Goal: Task Accomplishment & Management: Use online tool/utility

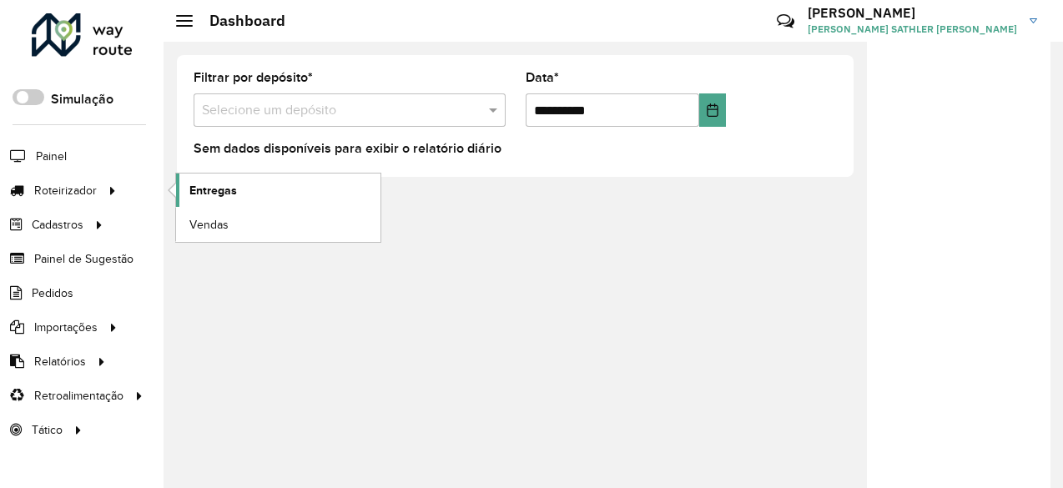
click at [240, 189] on link "Entregas" at bounding box center [278, 189] width 204 height 33
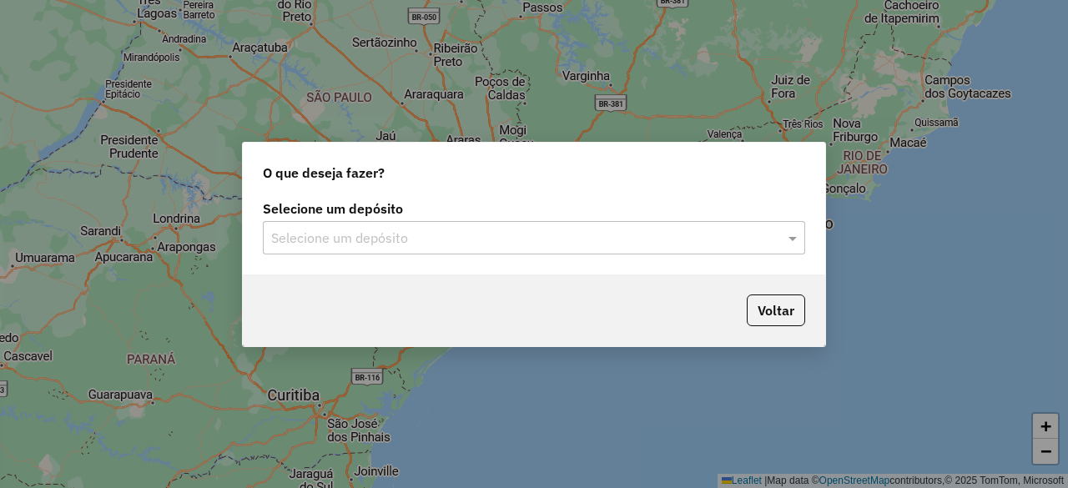
click at [464, 244] on input "text" at bounding box center [517, 239] width 492 height 20
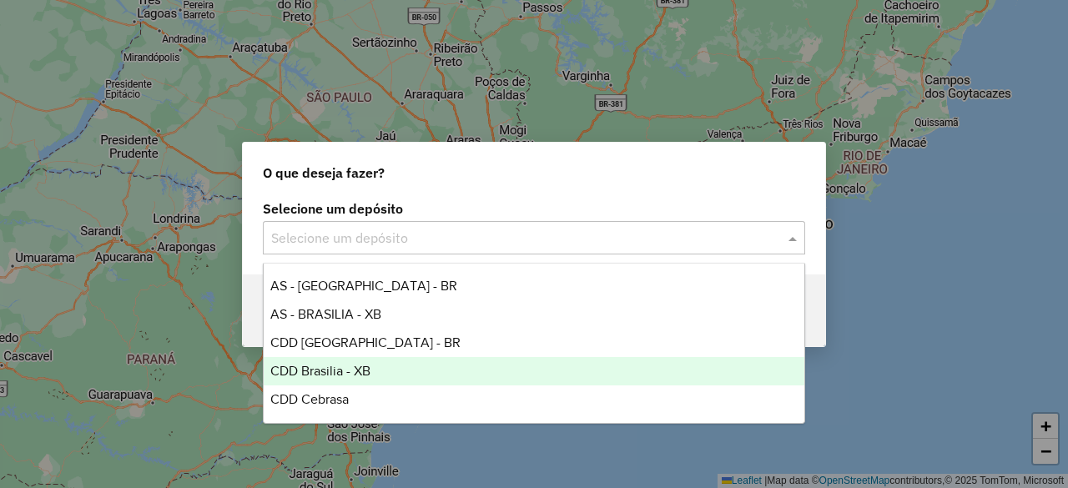
click at [360, 373] on span "CDD Brasilia - XB" at bounding box center [320, 371] width 100 height 14
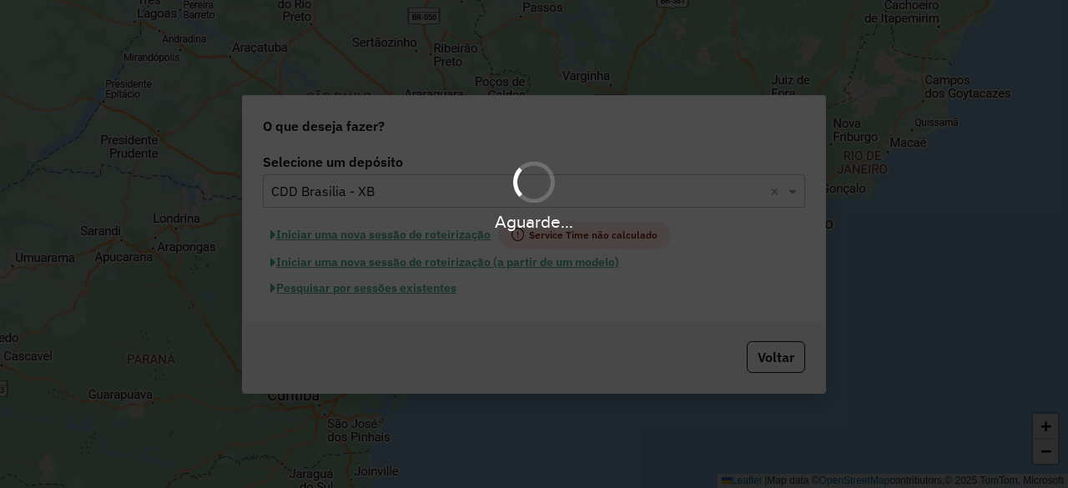
click at [390, 291] on div "Aguarde..." at bounding box center [534, 244] width 1068 height 488
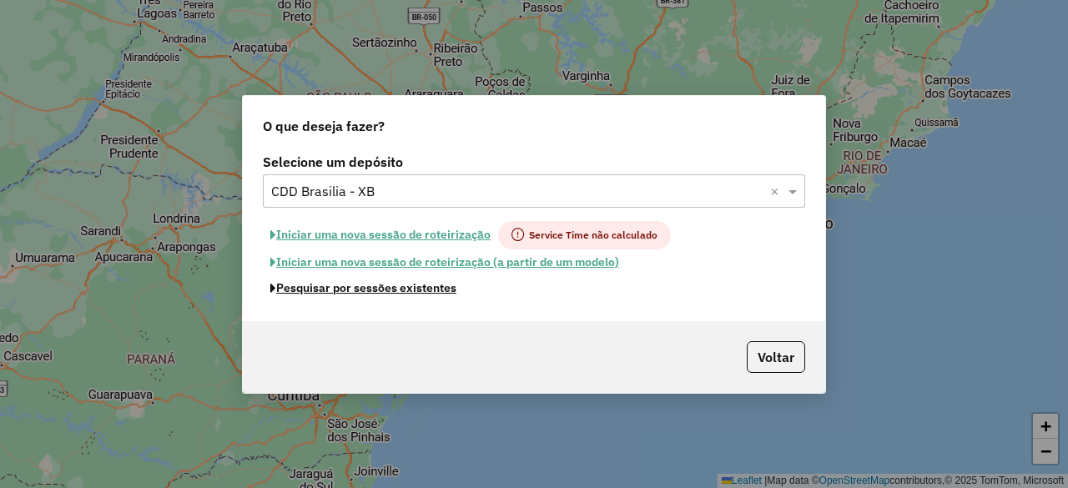
click at [390, 291] on button "Pesquisar por sessões existentes" at bounding box center [363, 288] width 201 height 26
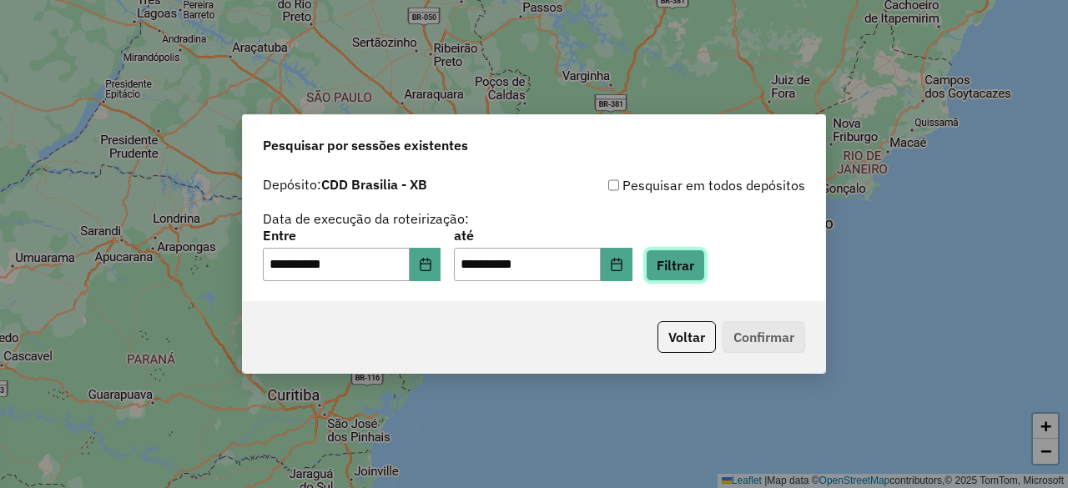
click at [696, 264] on button "Filtrar" at bounding box center [675, 265] width 59 height 32
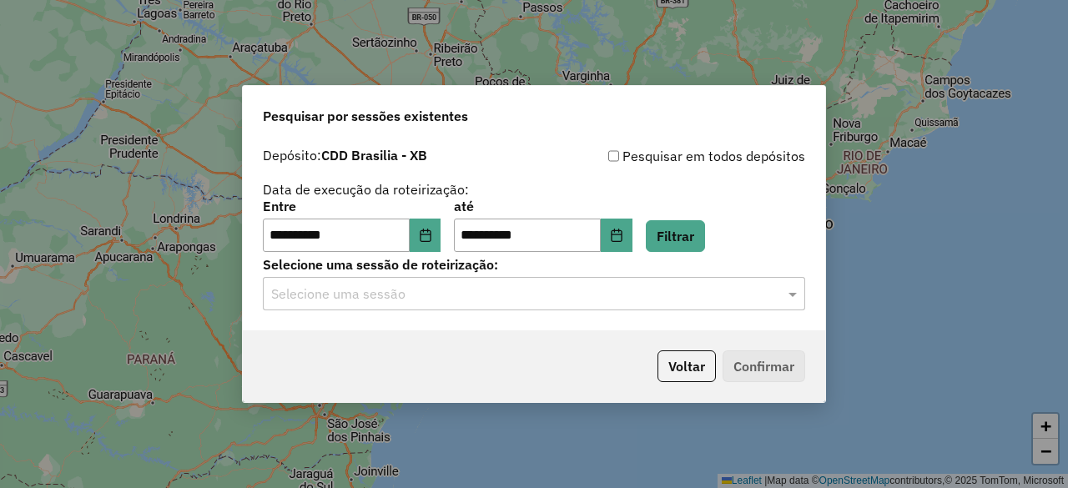
click at [437, 295] on input "text" at bounding box center [517, 294] width 492 height 20
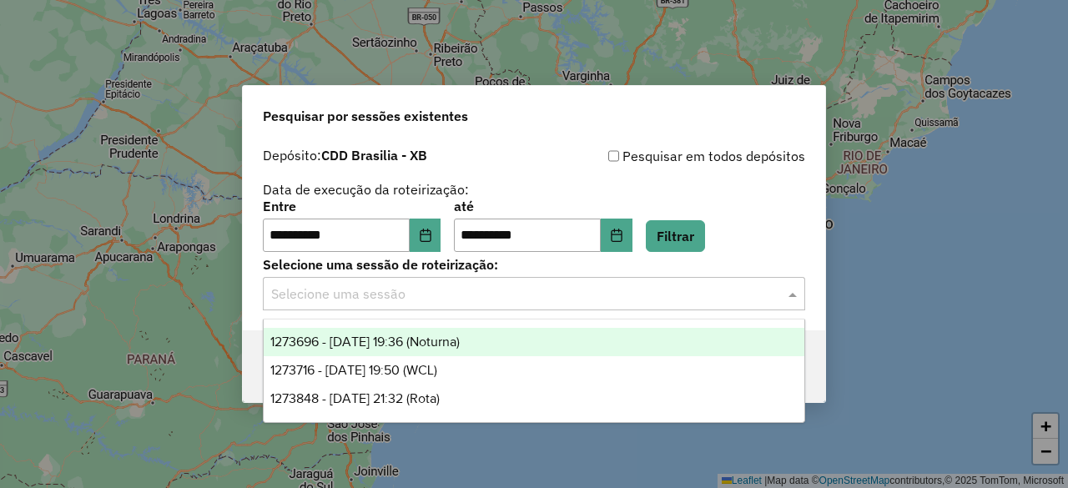
click at [433, 344] on span "1273696 - 11/09/2025 19:36 (Noturna)" at bounding box center [364, 341] width 189 height 14
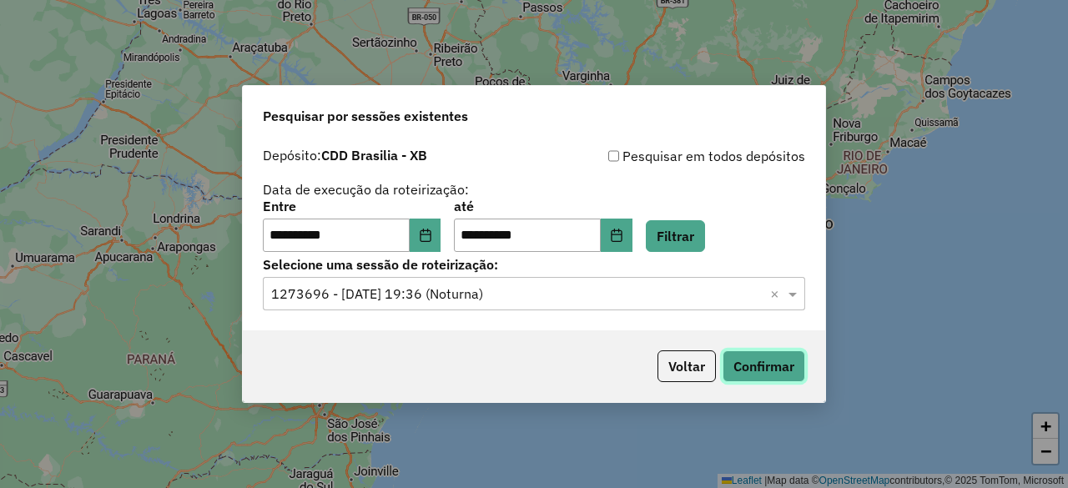
click at [771, 373] on button "Confirmar" at bounding box center [763, 366] width 83 height 32
